Goal: Check status: Check status

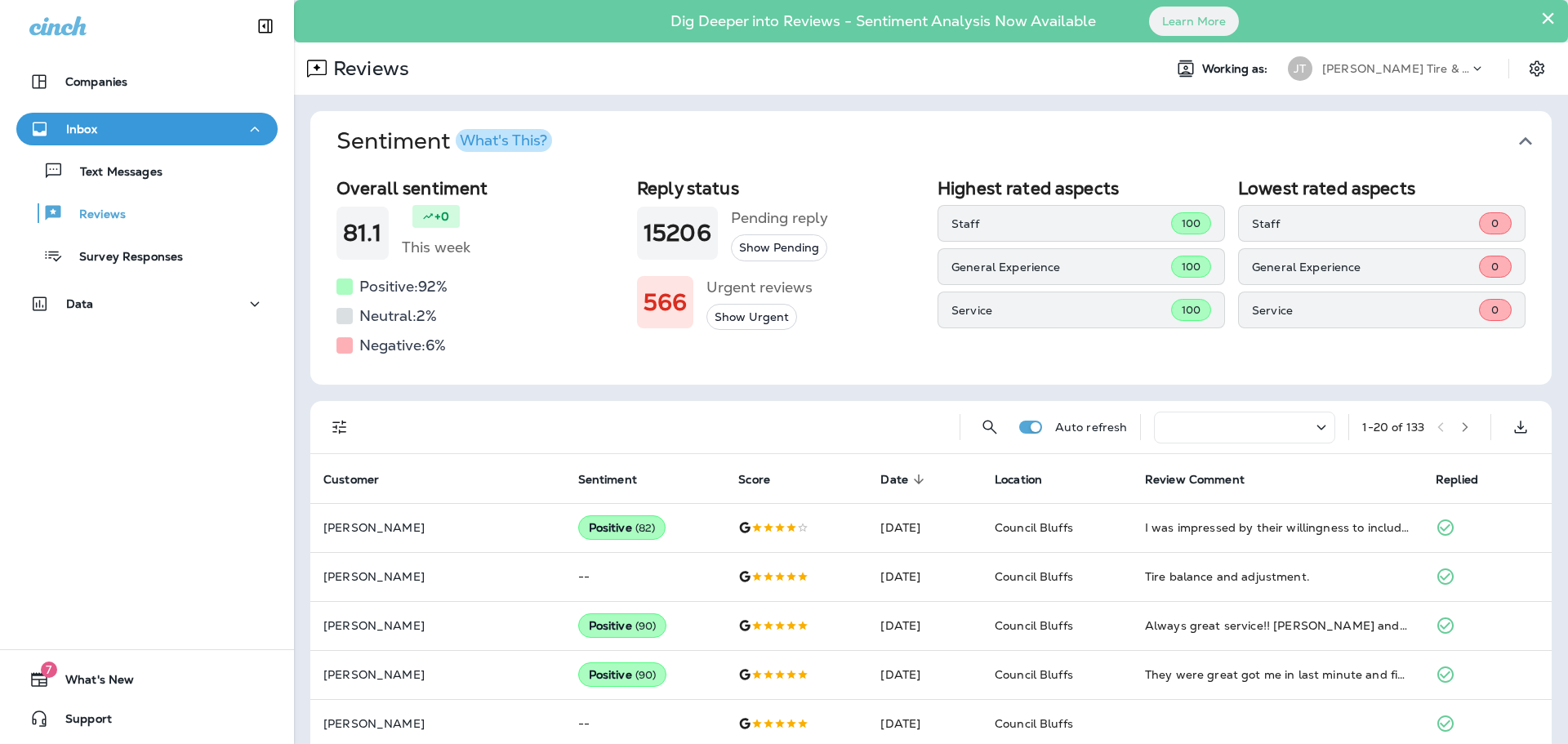
scroll to position [82, 0]
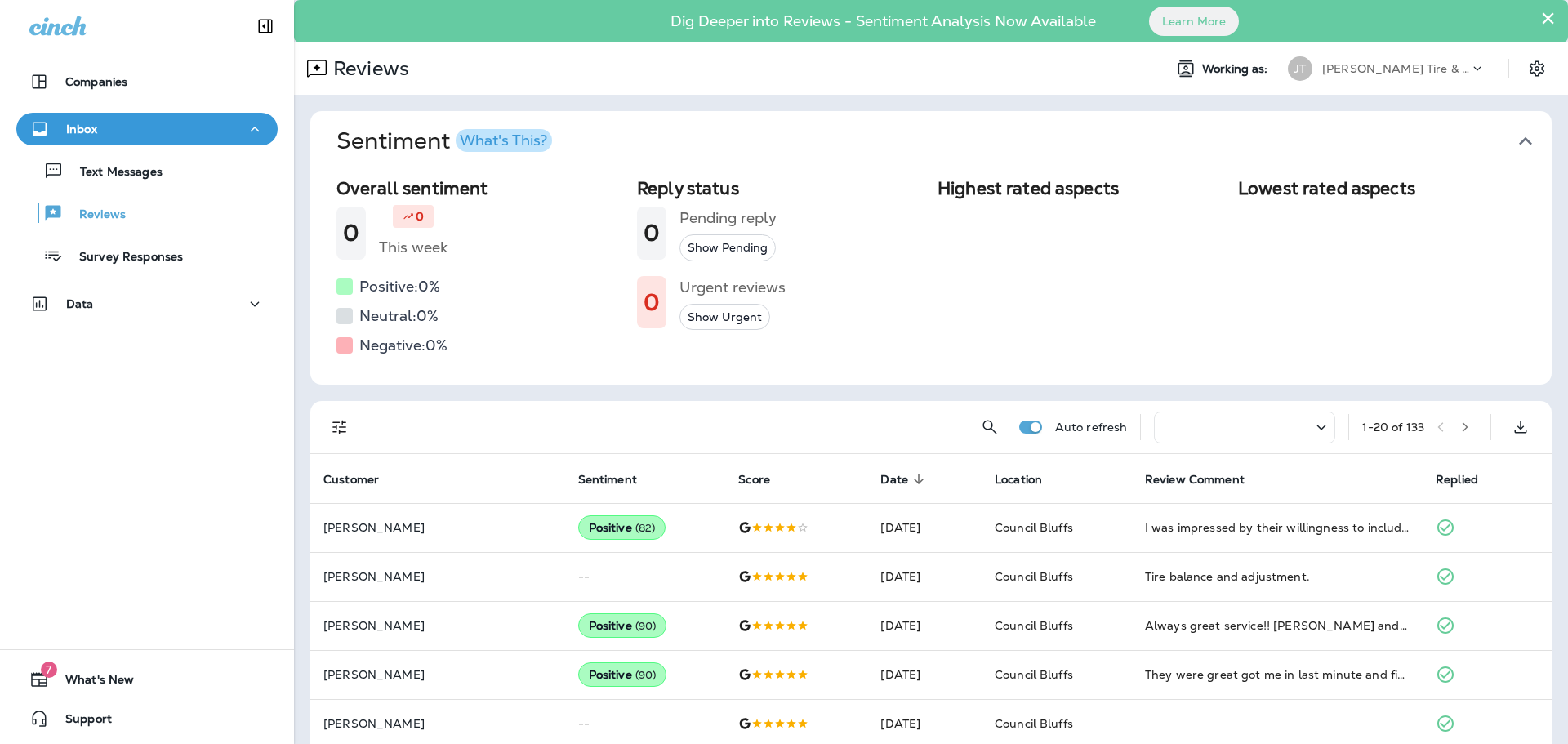
click at [68, 575] on div "Companies Inbox Text Messages Reviews Survey Responses Data 7 What's New Support" at bounding box center [147, 372] width 294 height 744
